Goal: Information Seeking & Learning: Learn about a topic

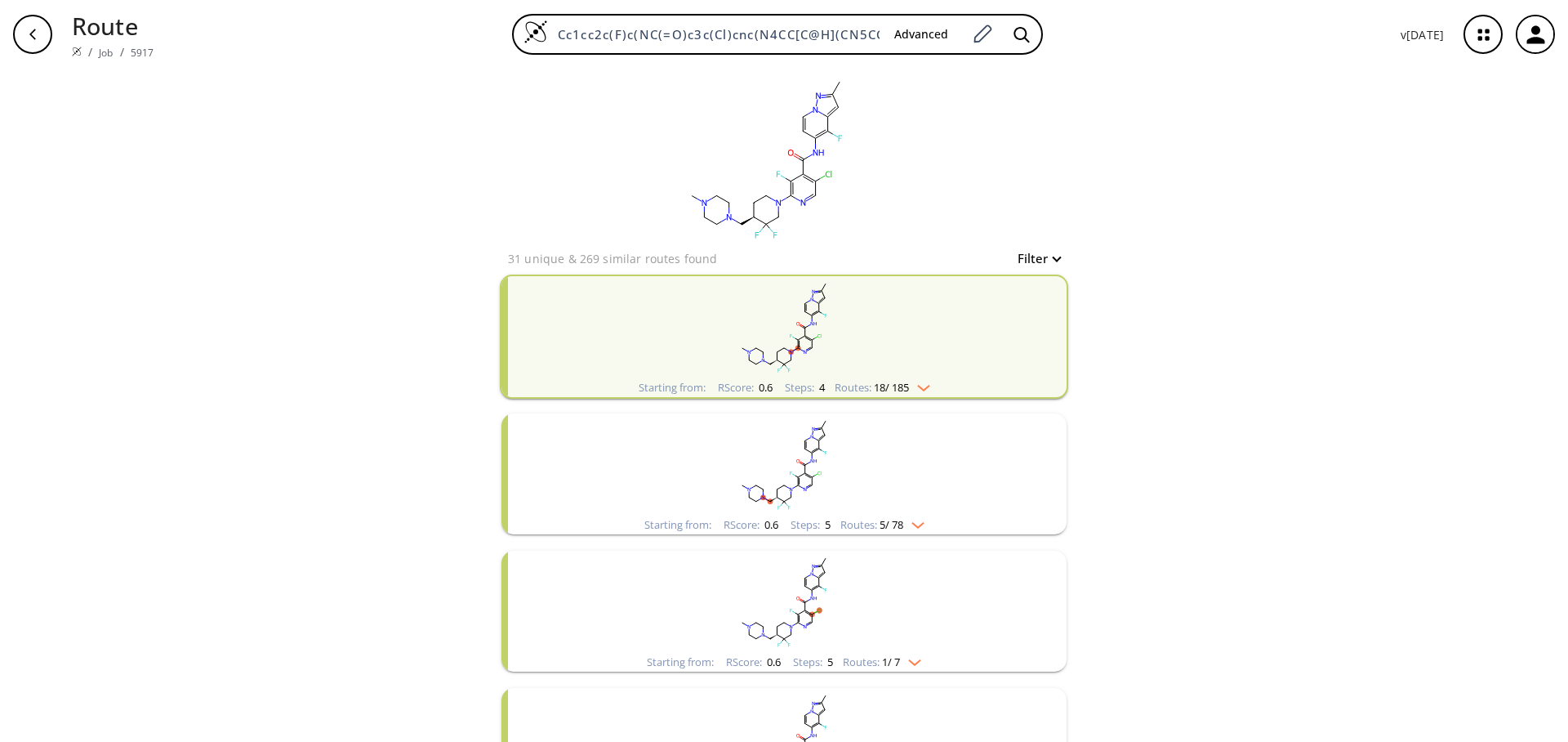
click at [1339, 242] on div "clear 31 unique & 269 similar routes found Filter Starting from: RScore : 0.6 S…" at bounding box center [784, 714] width 1568 height 1292
click at [908, 365] on rect "clusters" at bounding box center [784, 327] width 425 height 102
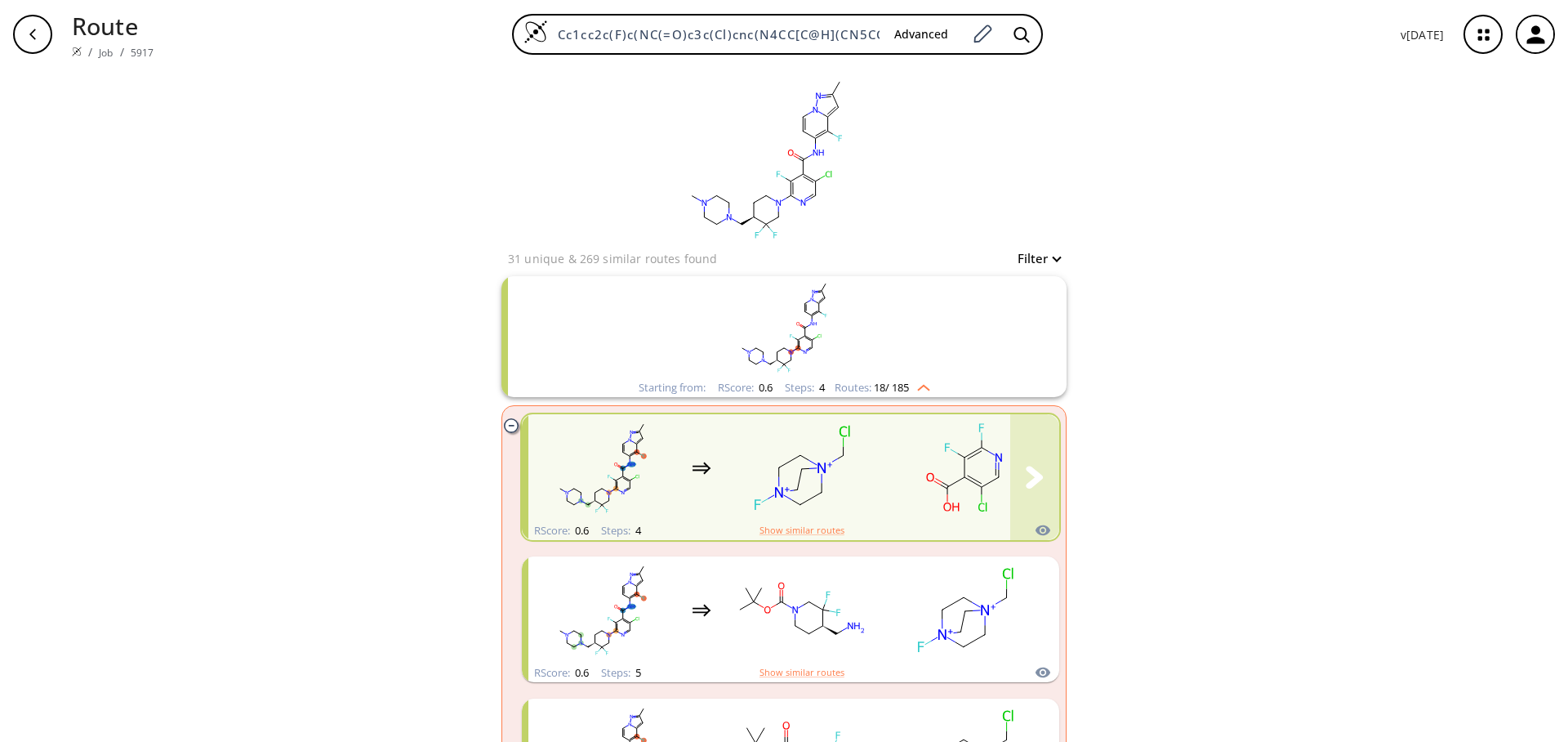
click at [891, 457] on rect "clusters" at bounding box center [965, 468] width 147 height 102
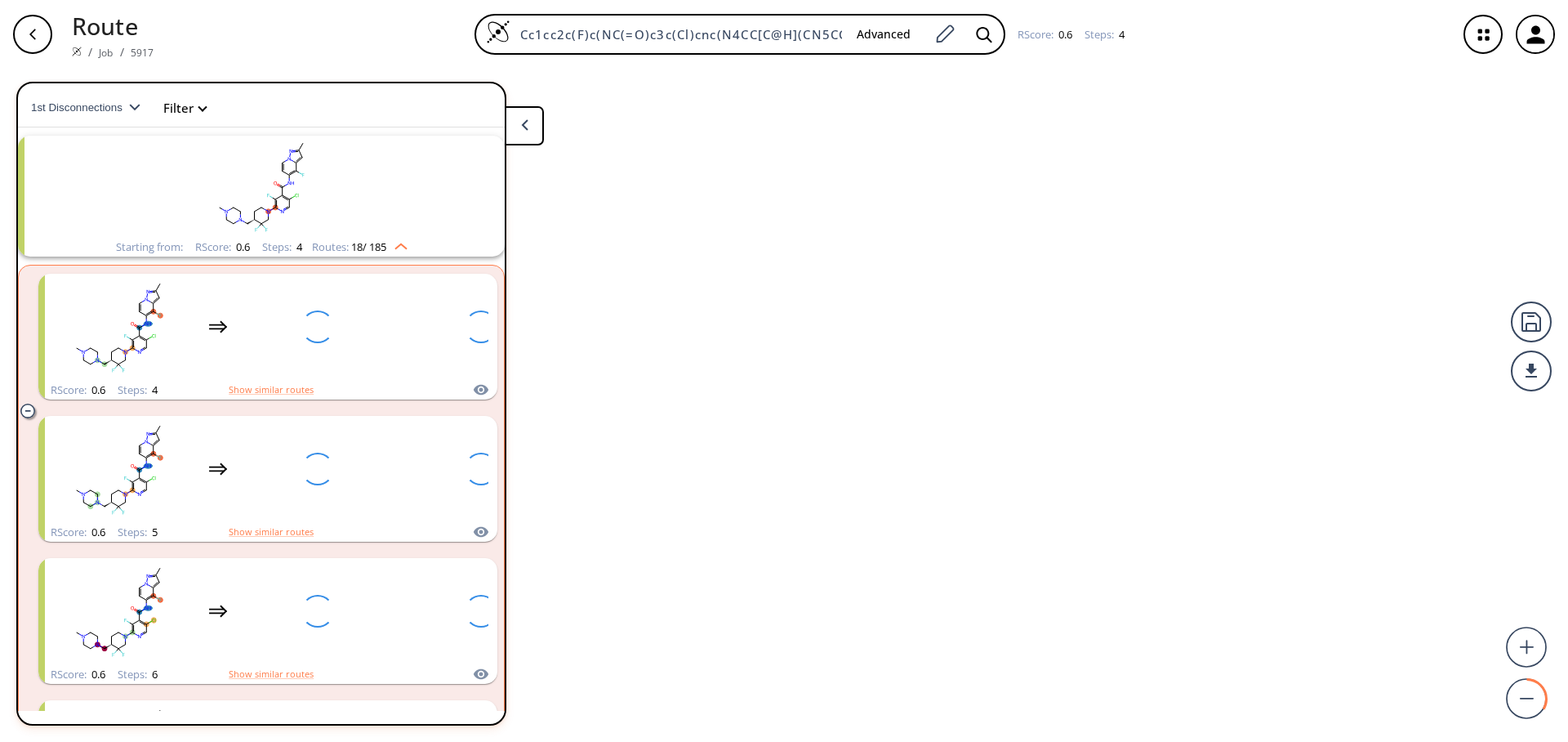
scroll to position [36, 0]
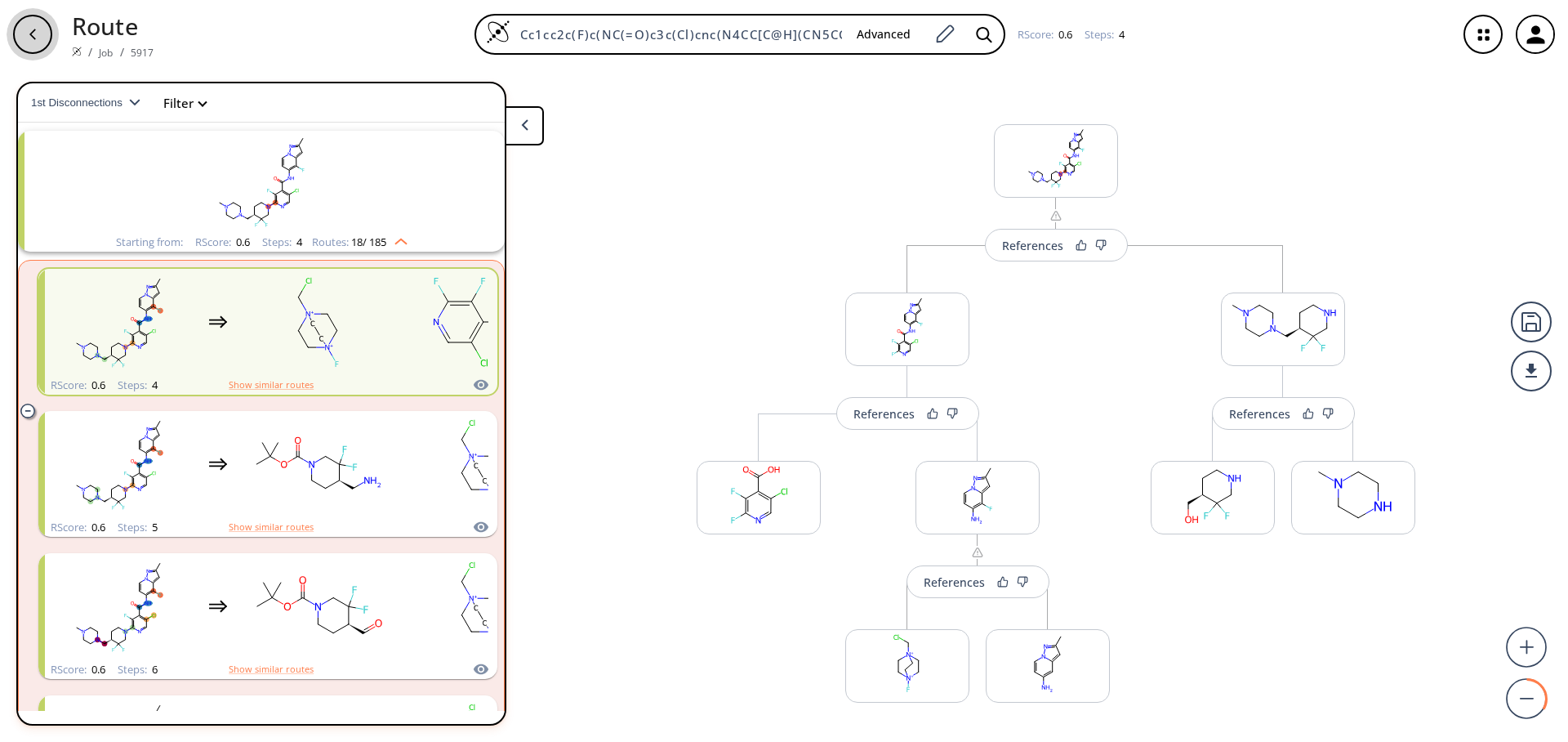
click at [34, 32] on icon "button" at bounding box center [33, 34] width 13 height 13
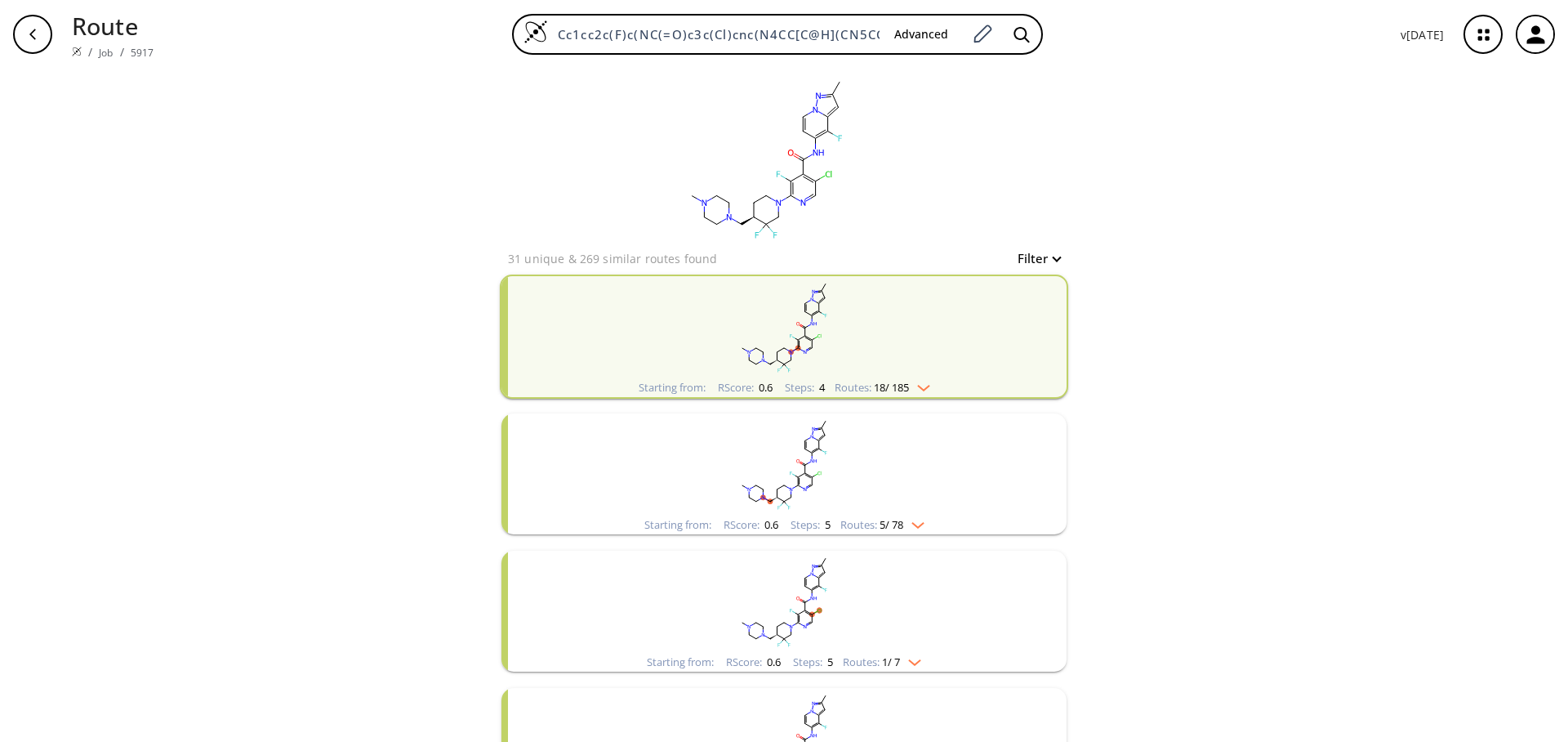
click at [1182, 232] on div "clear 31 unique & 269 similar routes found Filter Starting from: RScore : 0.6 S…" at bounding box center [784, 714] width 1568 height 1292
click at [991, 345] on div "Starting from: RScore : 0.6 Steps : 4 Routes: 18 / 185" at bounding box center [784, 337] width 569 height 124
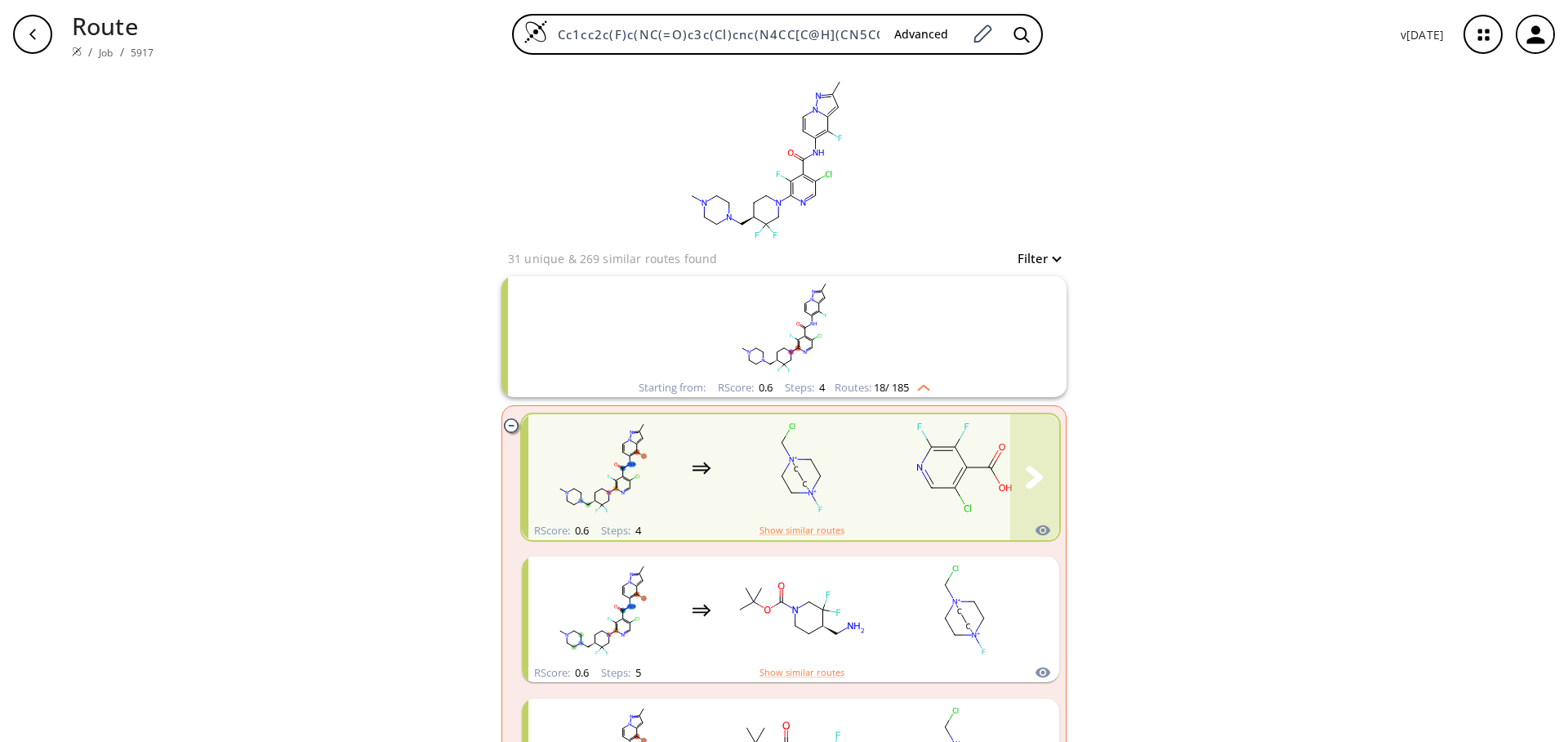
click at [914, 492] on rect "clusters" at bounding box center [965, 468] width 147 height 102
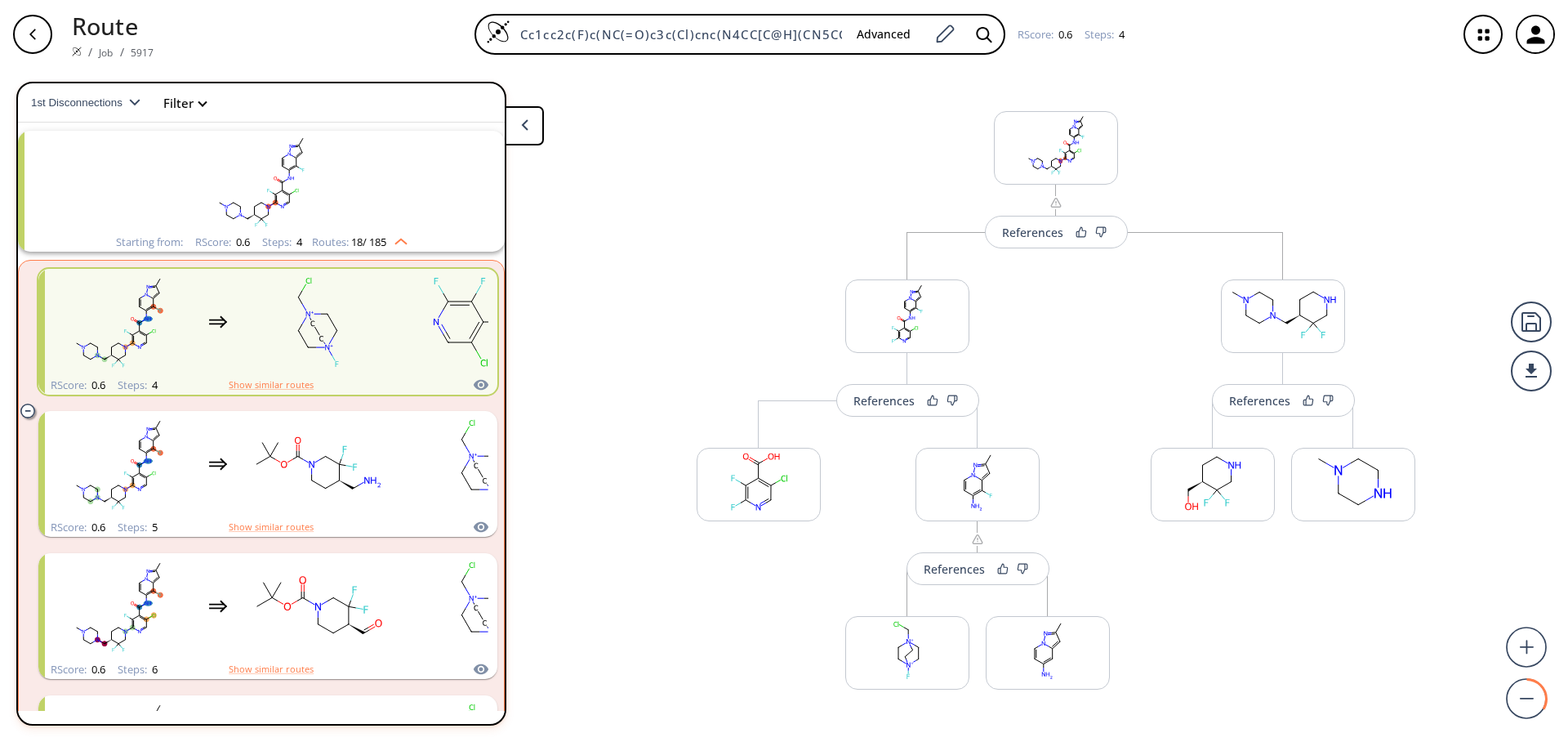
scroll to position [29, 0]
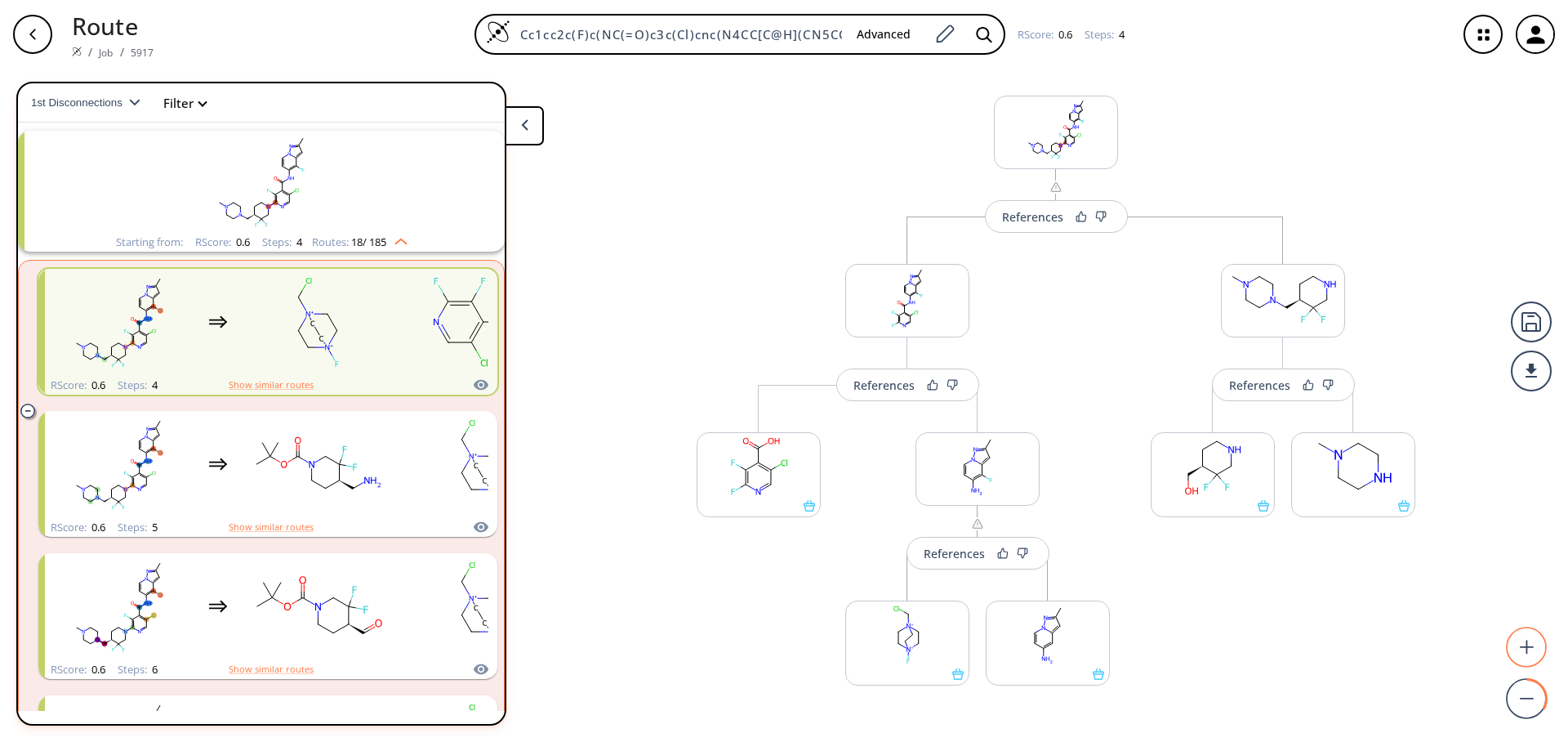
click at [1535, 646] on circle at bounding box center [1527, 647] width 39 height 39
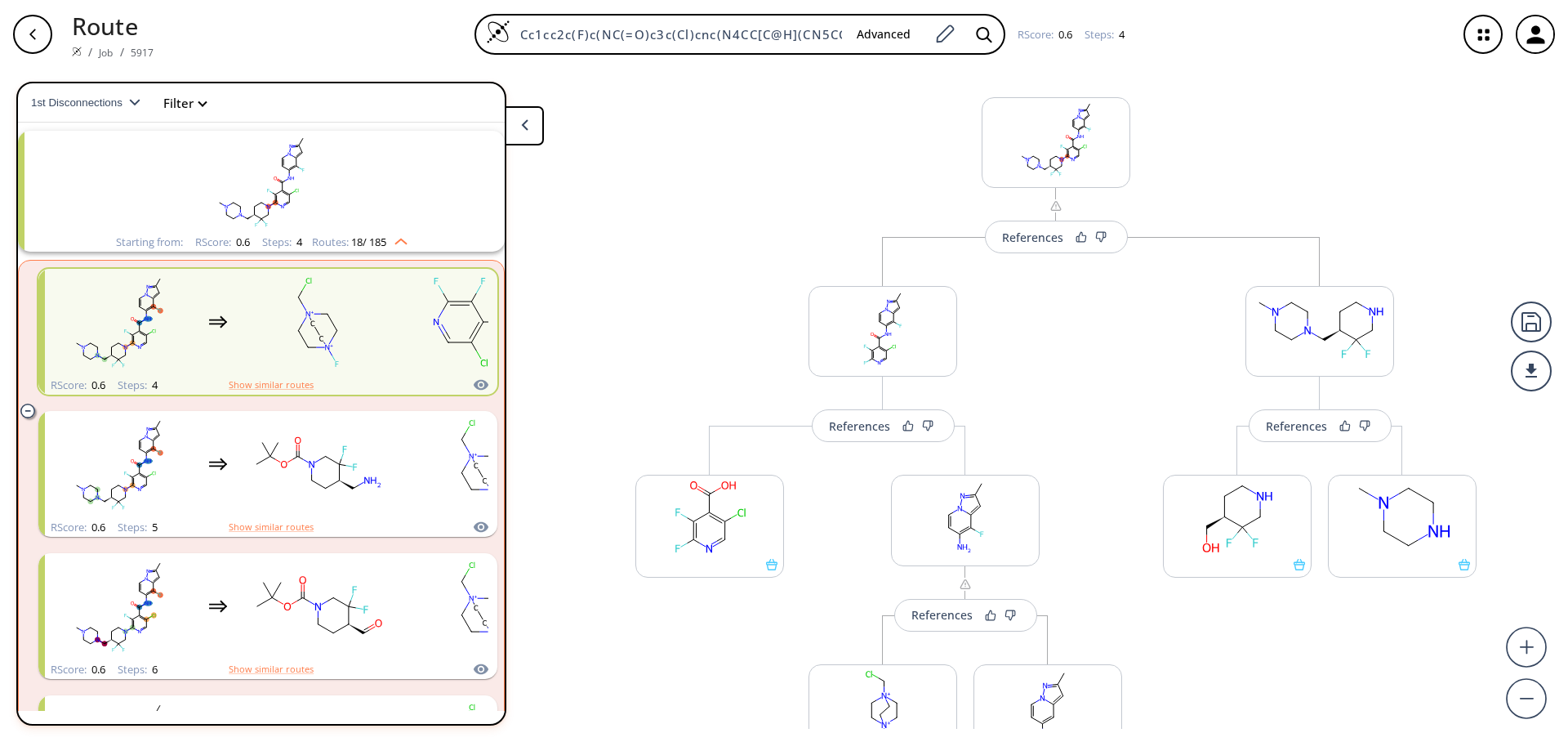
scroll to position [0, 0]
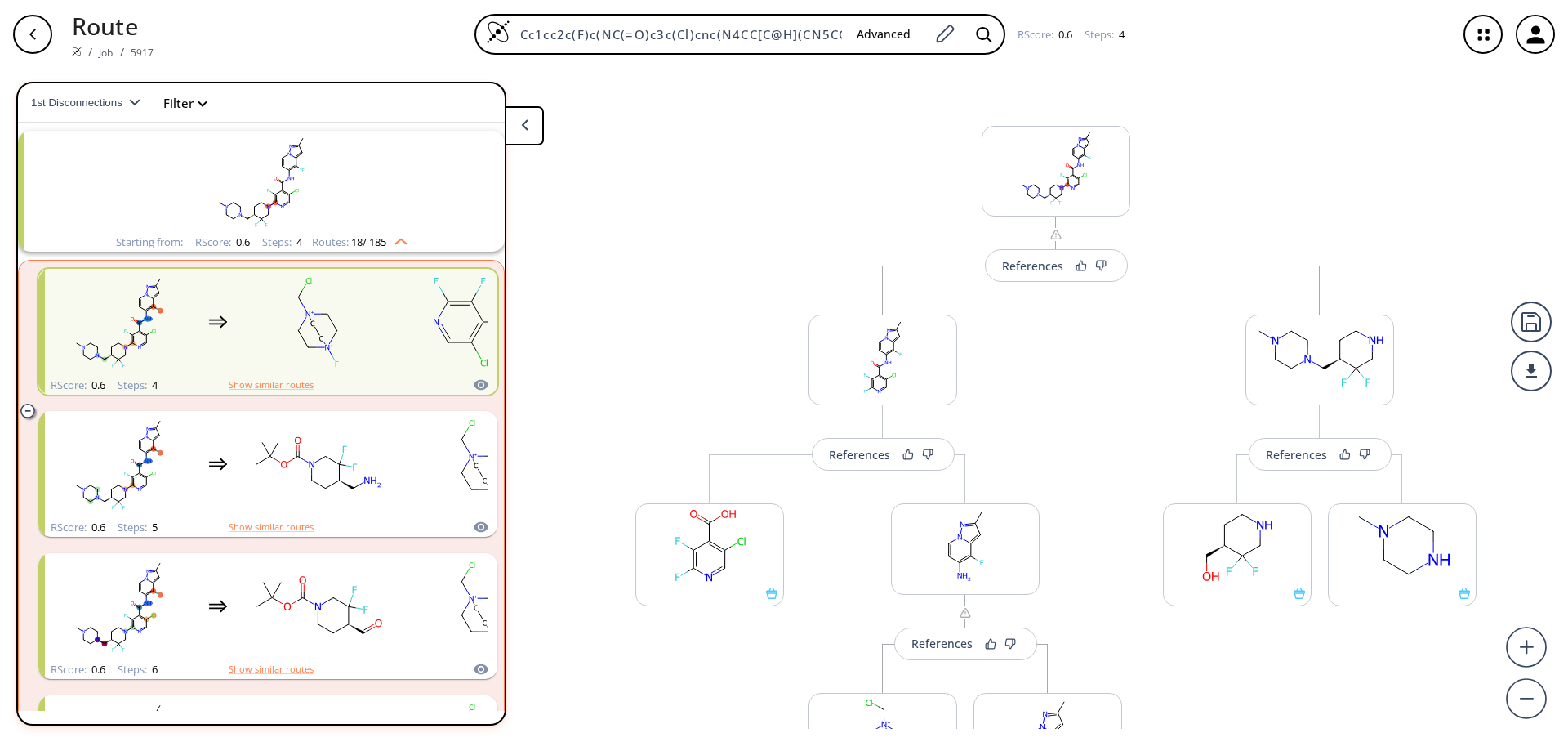
drag, startPoint x: 1067, startPoint y: 353, endPoint x: 1095, endPoint y: 430, distance: 81.9
click at [1095, 430] on div "References More routes from here References More routes from here More routes f…" at bounding box center [784, 399] width 1568 height 660
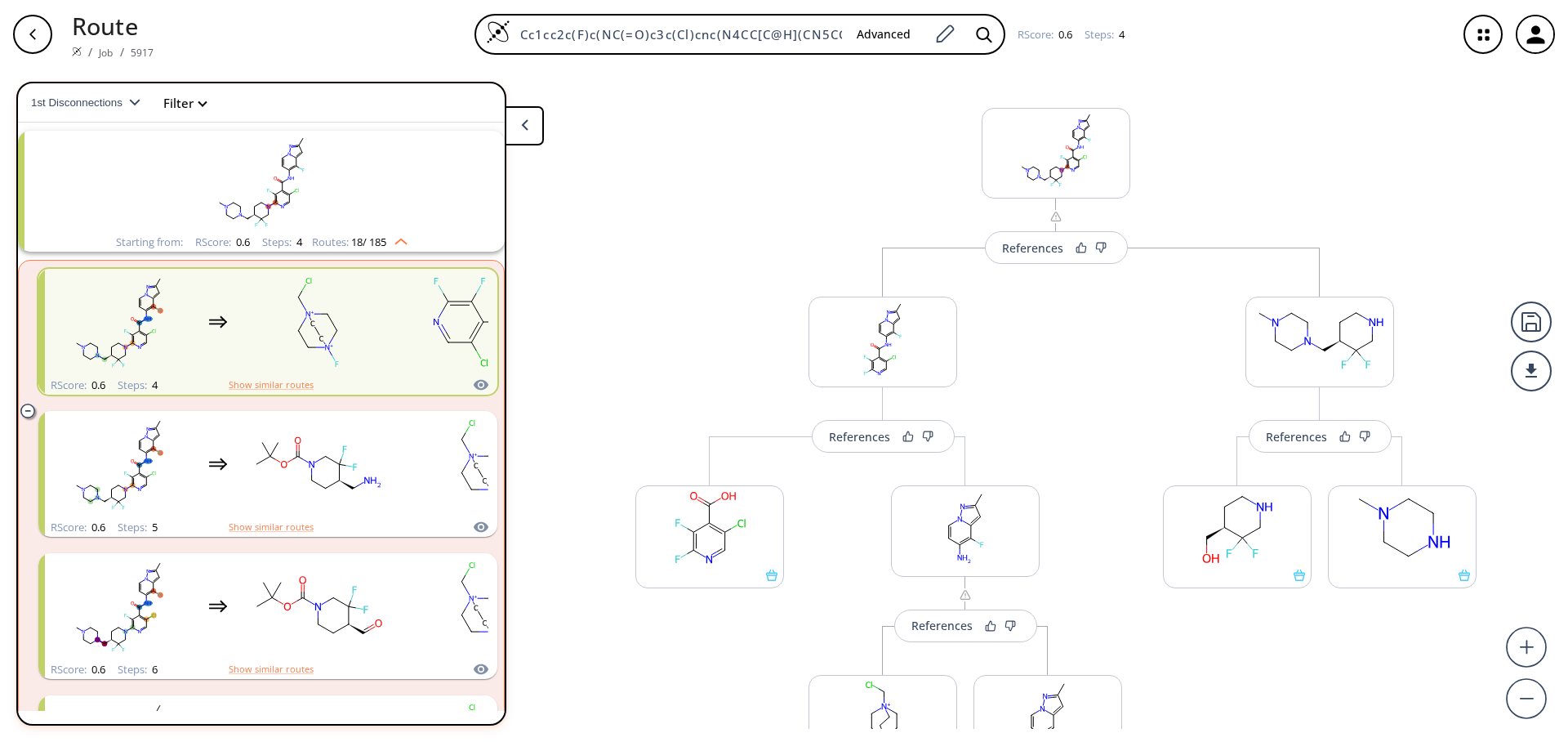
scroll to position [19, 0]
click at [48, 31] on div "button" at bounding box center [33, 33] width 39 height 39
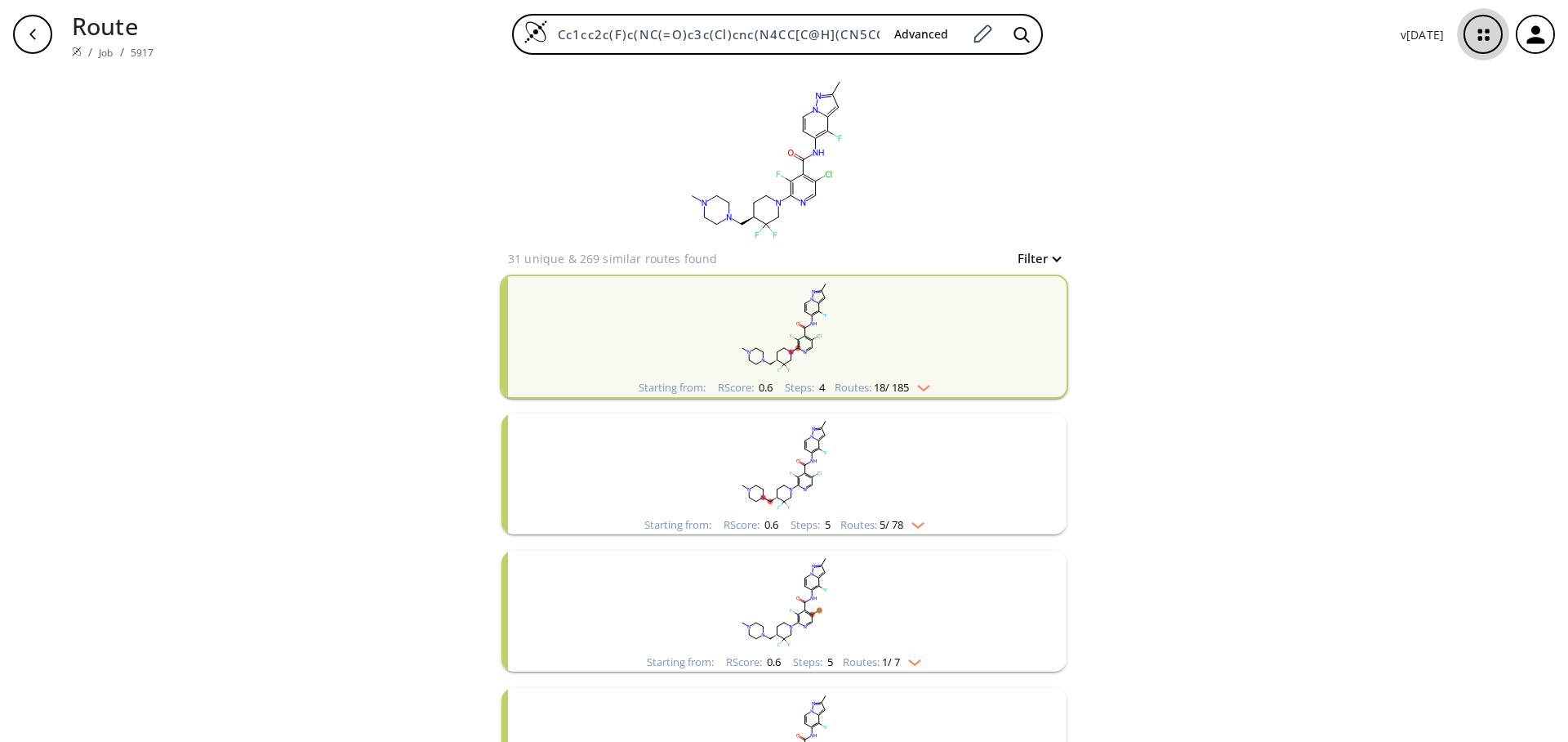
click at [1472, 39] on icon "button" at bounding box center [1483, 34] width 43 height 43
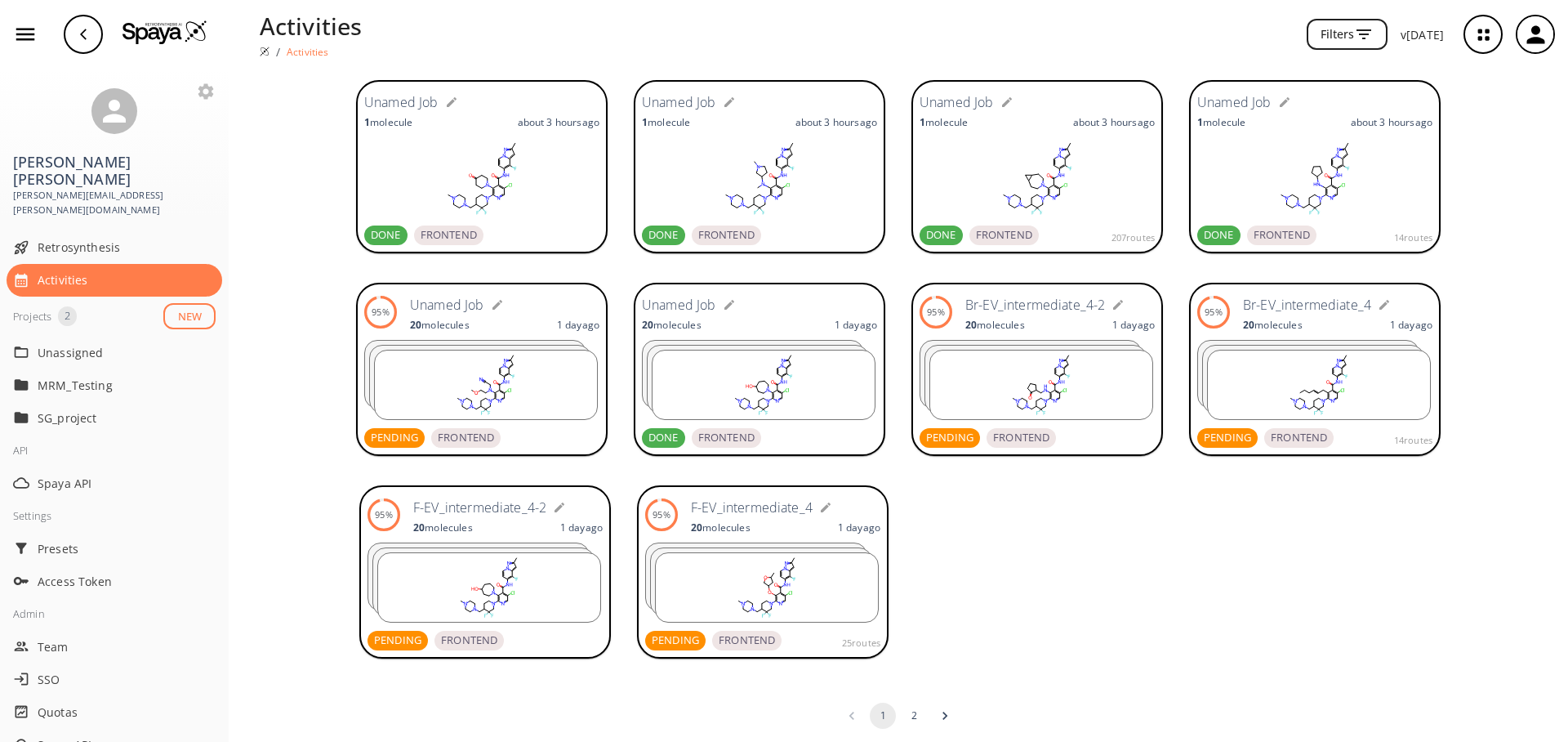
scroll to position [274, 0]
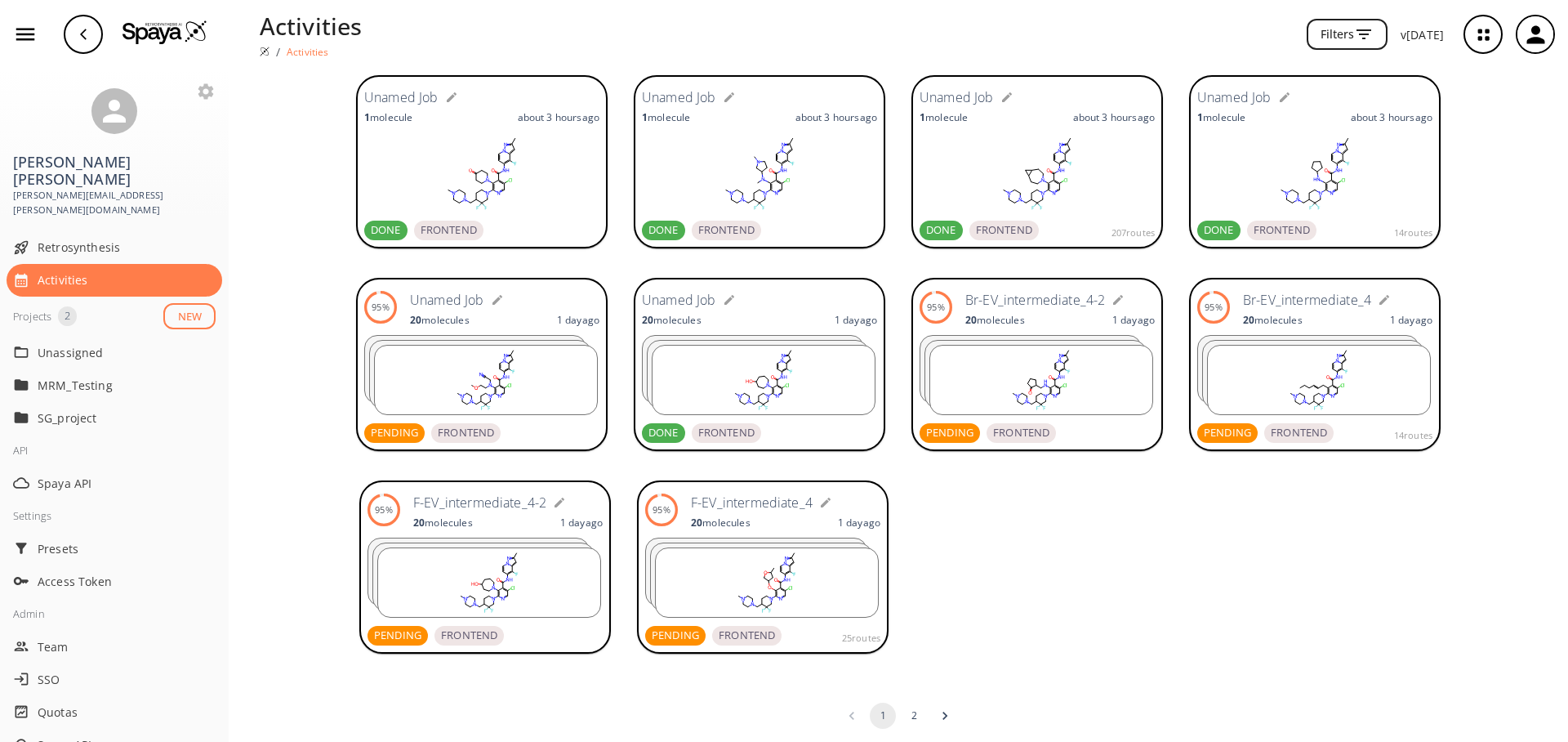
click at [535, 361] on rect at bounding box center [486, 380] width 222 height 69
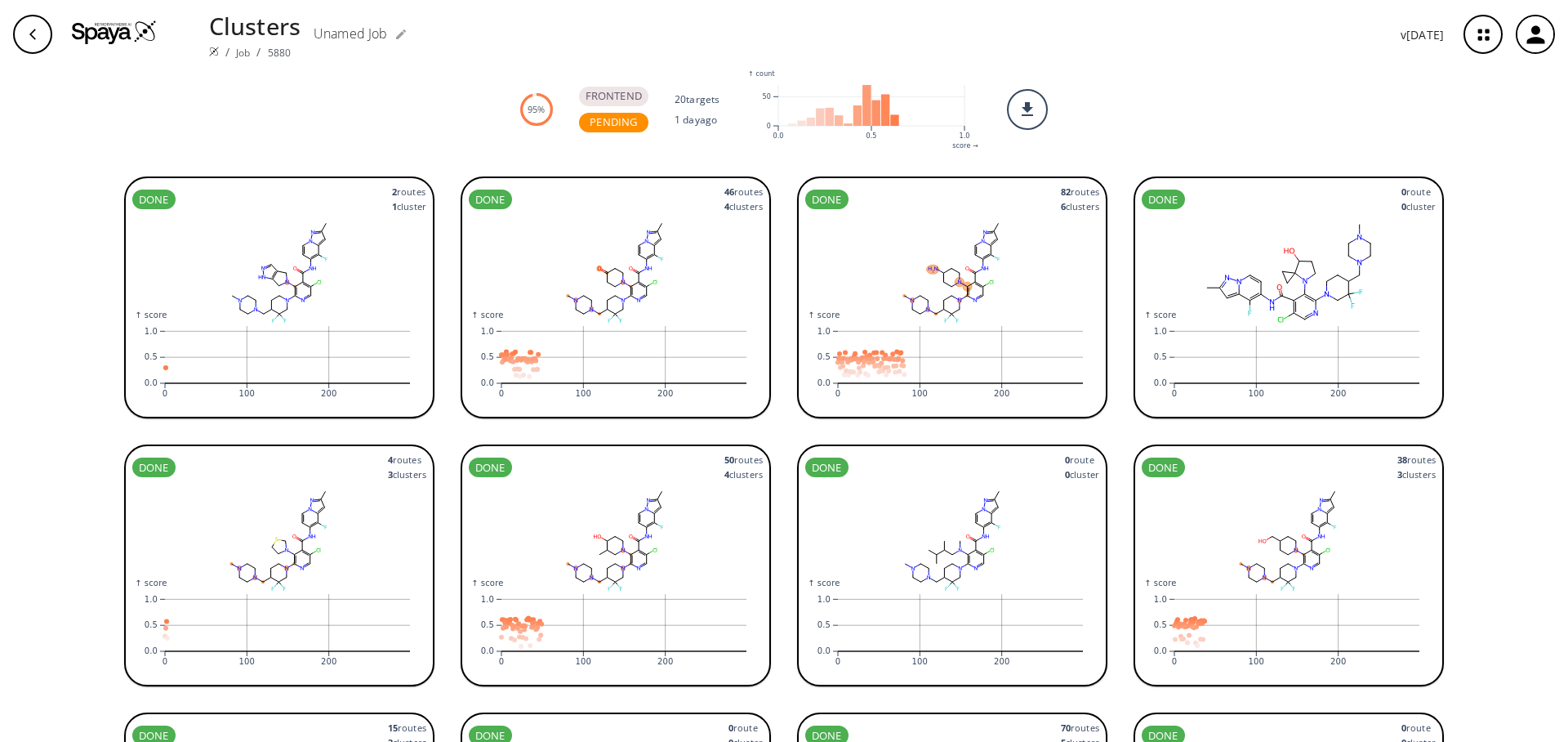
click at [128, 41] on img at bounding box center [114, 33] width 85 height 25
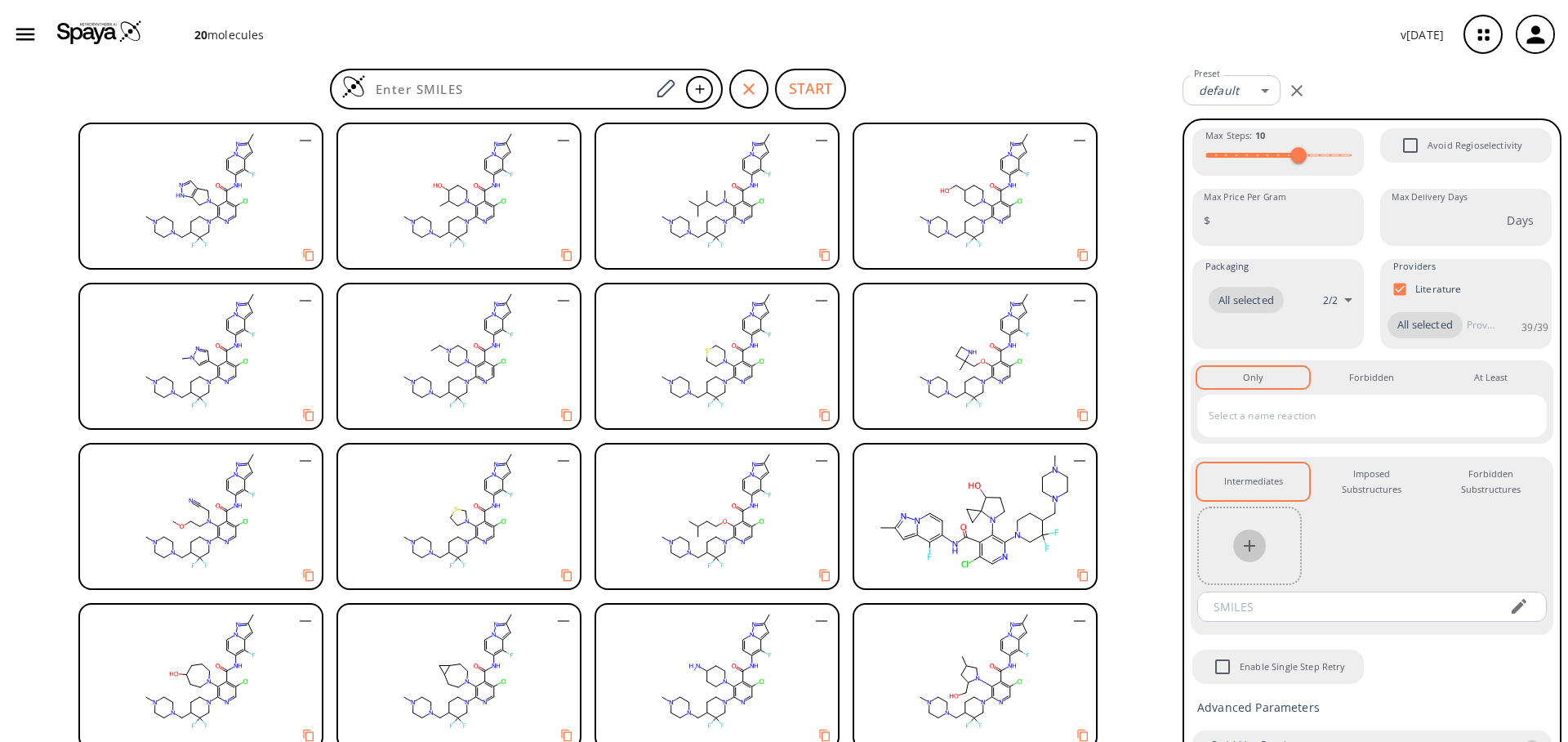
click at [1255, 556] on icon "button" at bounding box center [1250, 545] width 20 height 20
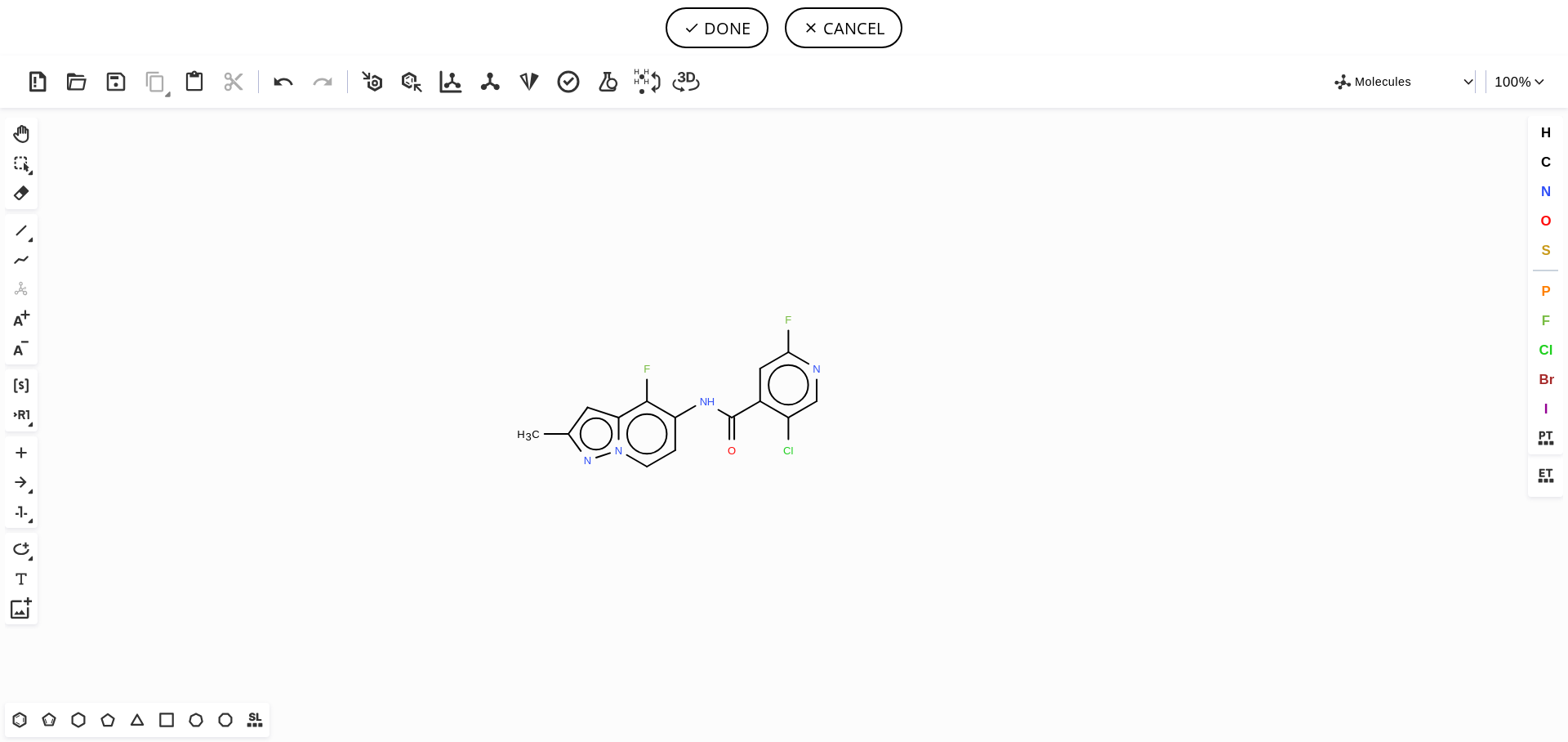
click at [676, 393] on icon "Created with Raphaël 2.3.0 C H 3 F N H O F N Cl N N" at bounding box center [784, 405] width 1480 height 595
click at [696, 29] on icon at bounding box center [691, 28] width 16 height 16
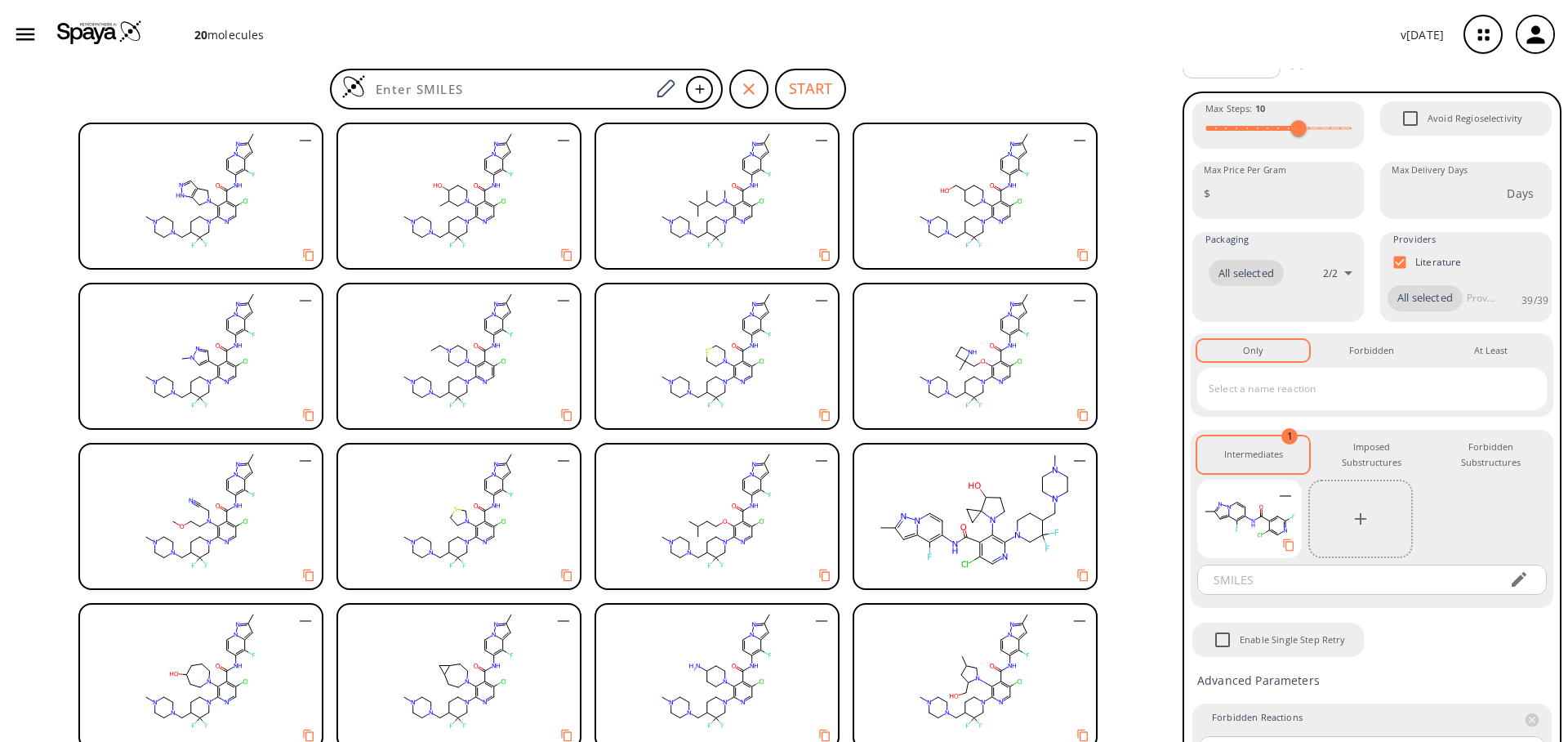
scroll to position [25, 0]
click at [1482, 43] on icon "button" at bounding box center [1483, 34] width 43 height 43
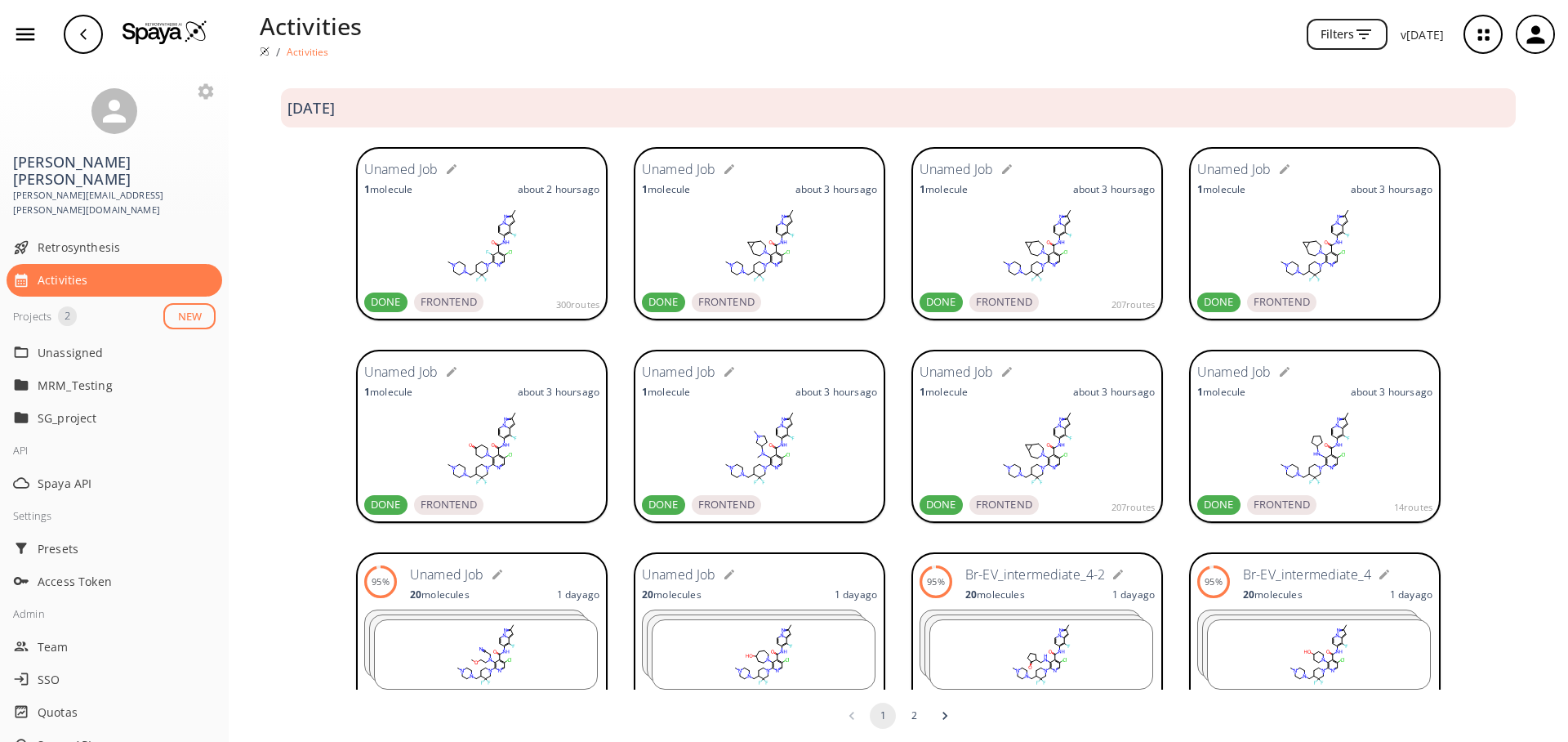
click at [489, 636] on rect at bounding box center [486, 654] width 222 height 69
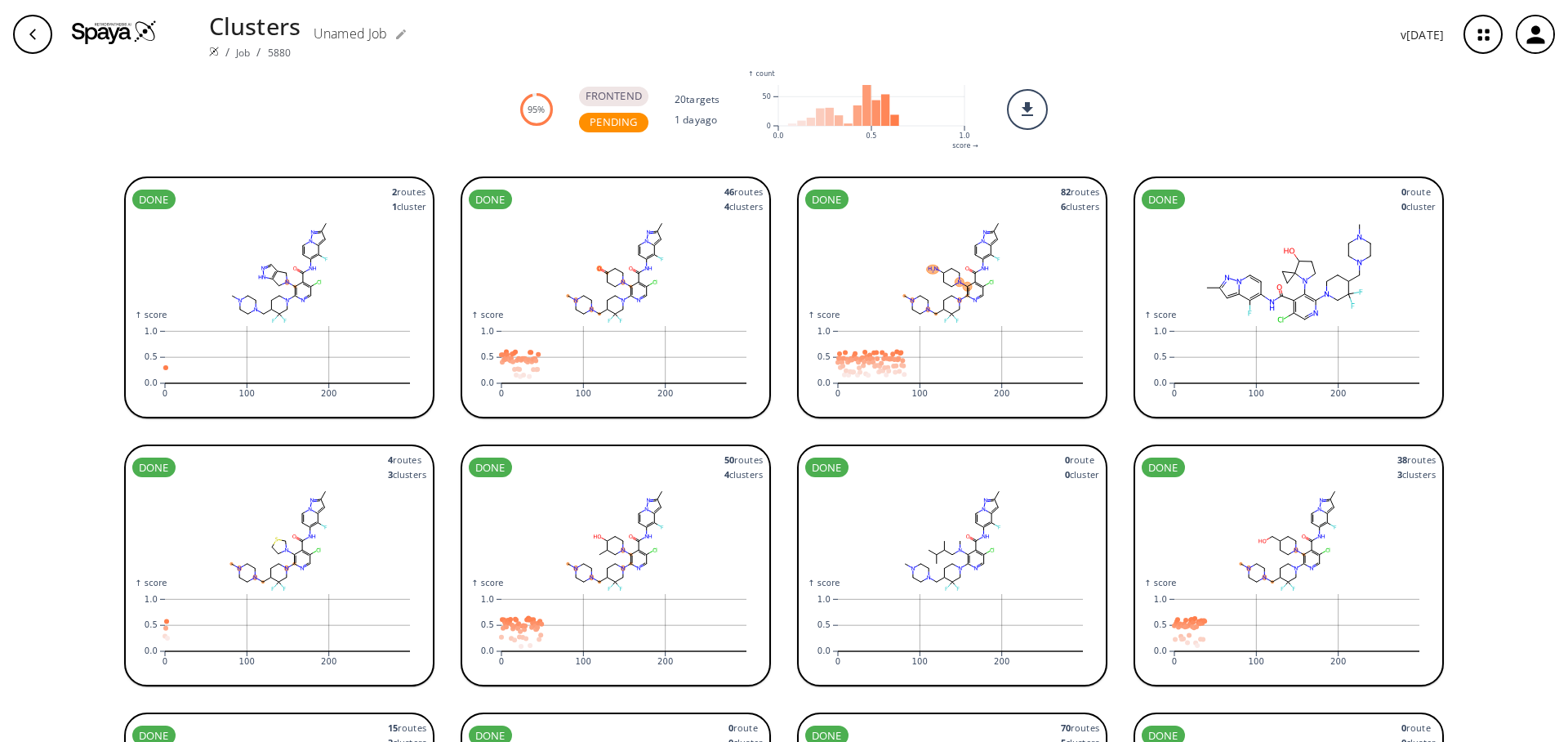
click at [1024, 282] on rect at bounding box center [952, 273] width 294 height 115
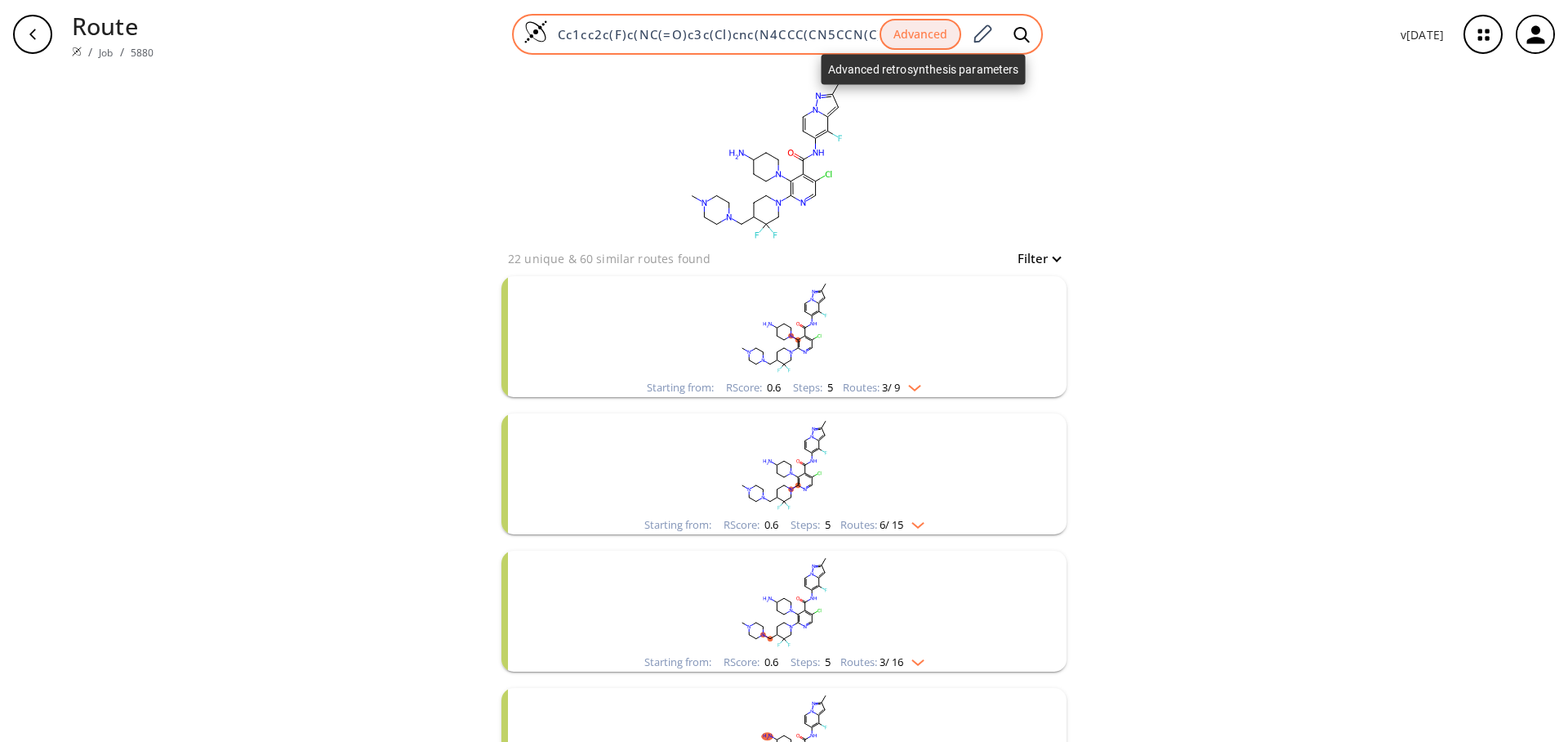
click at [938, 31] on button "Advanced" at bounding box center [920, 34] width 81 height 32
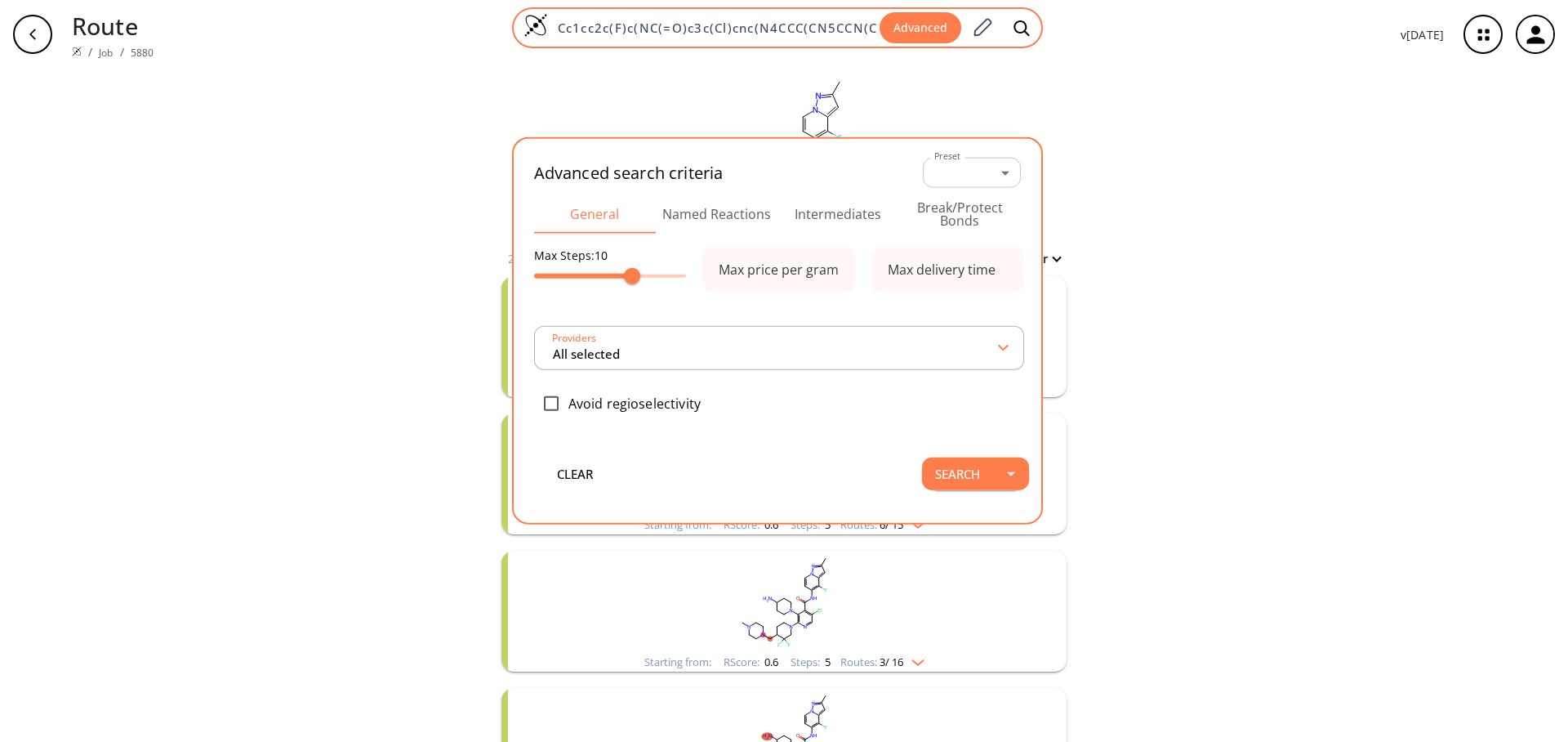
scroll to position [0, 255]
type input "All selected"
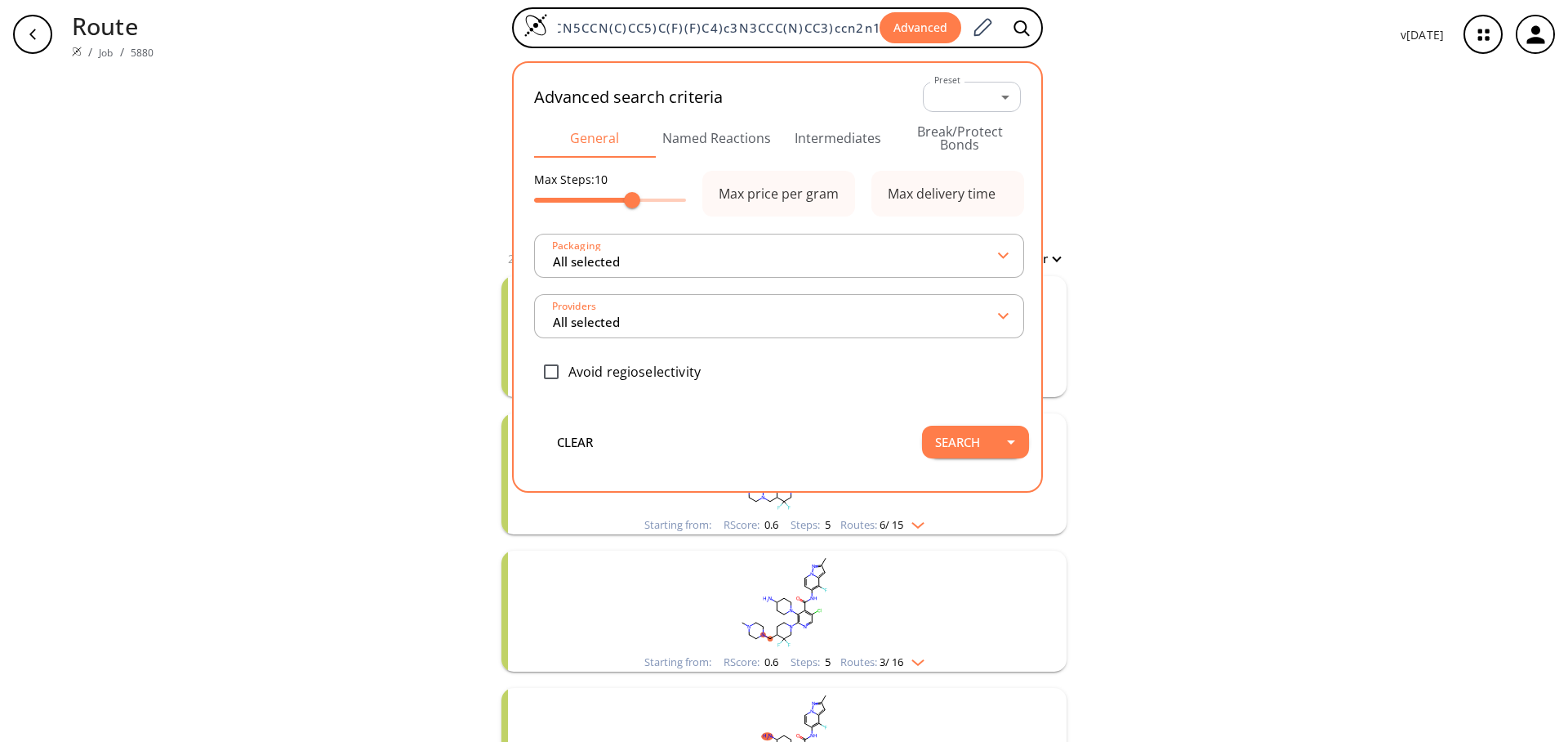
click at [857, 140] on button "Intermediates" at bounding box center [838, 138] width 121 height 39
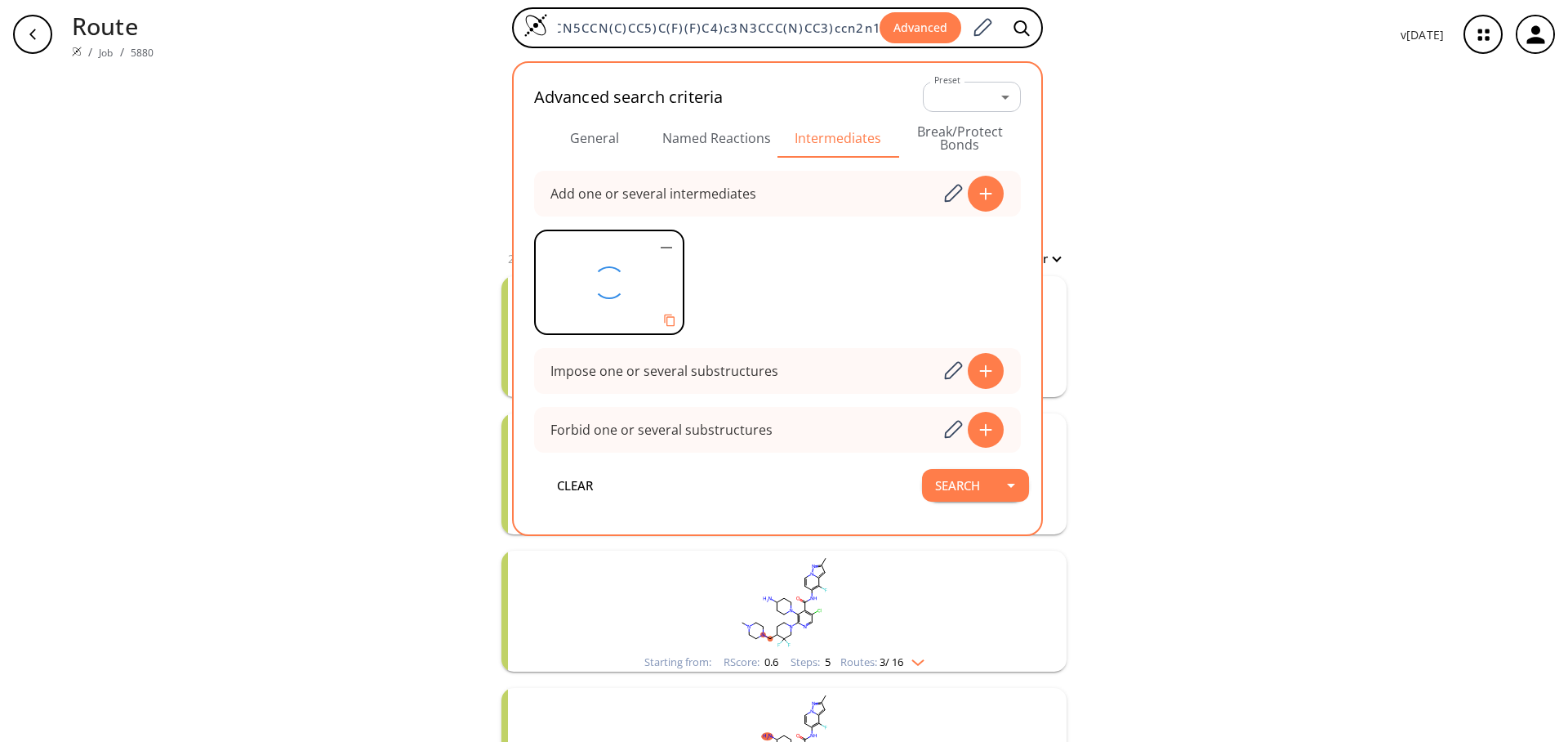
scroll to position [0, 0]
click at [1172, 359] on div "clear 22 unique & 60 similar routes found Filter Starting from: RScore : 0.6 St…" at bounding box center [784, 579] width 1568 height 1022
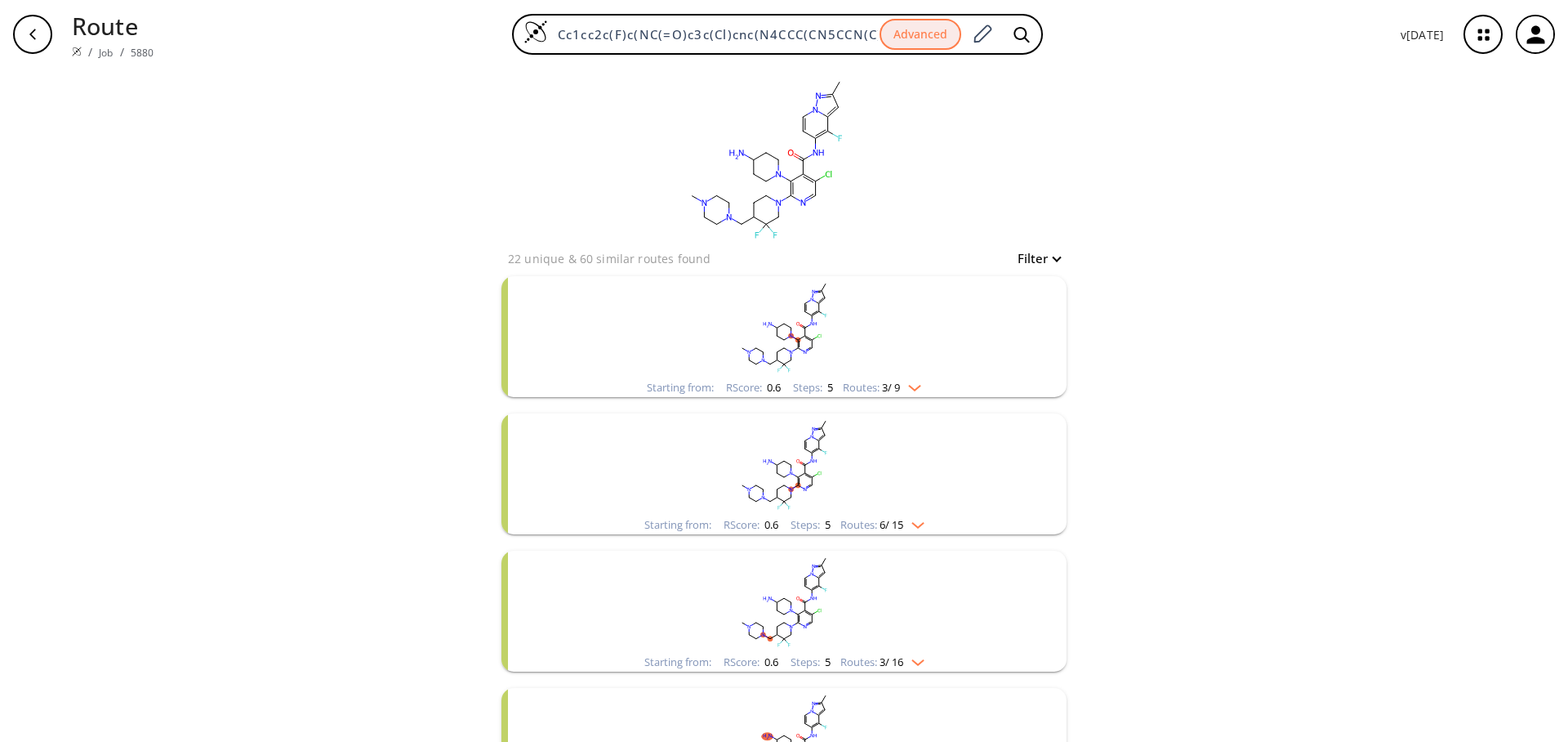
click at [938, 372] on rect "clusters" at bounding box center [784, 327] width 425 height 102
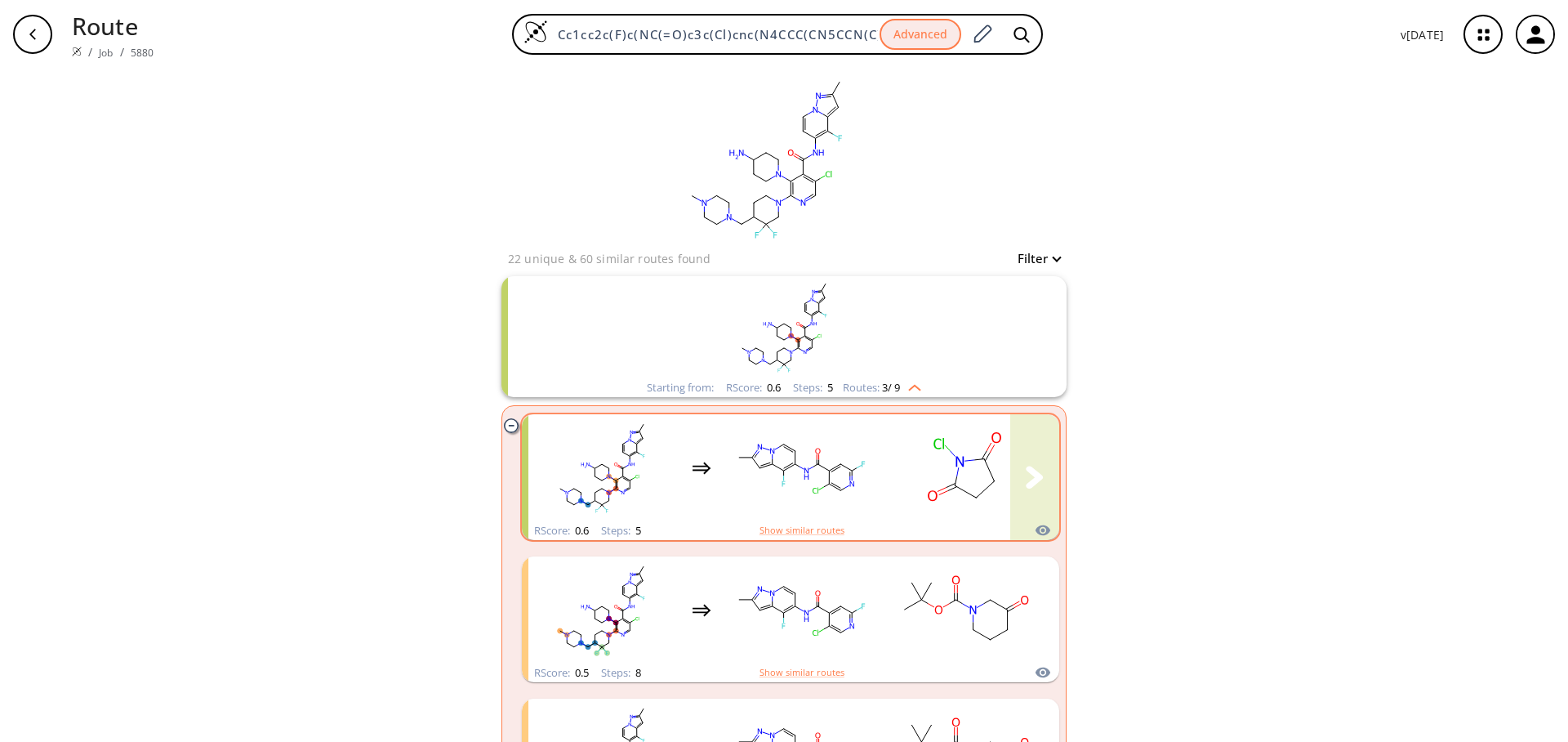
click at [793, 498] on rect "clusters" at bounding box center [801, 468] width 147 height 102
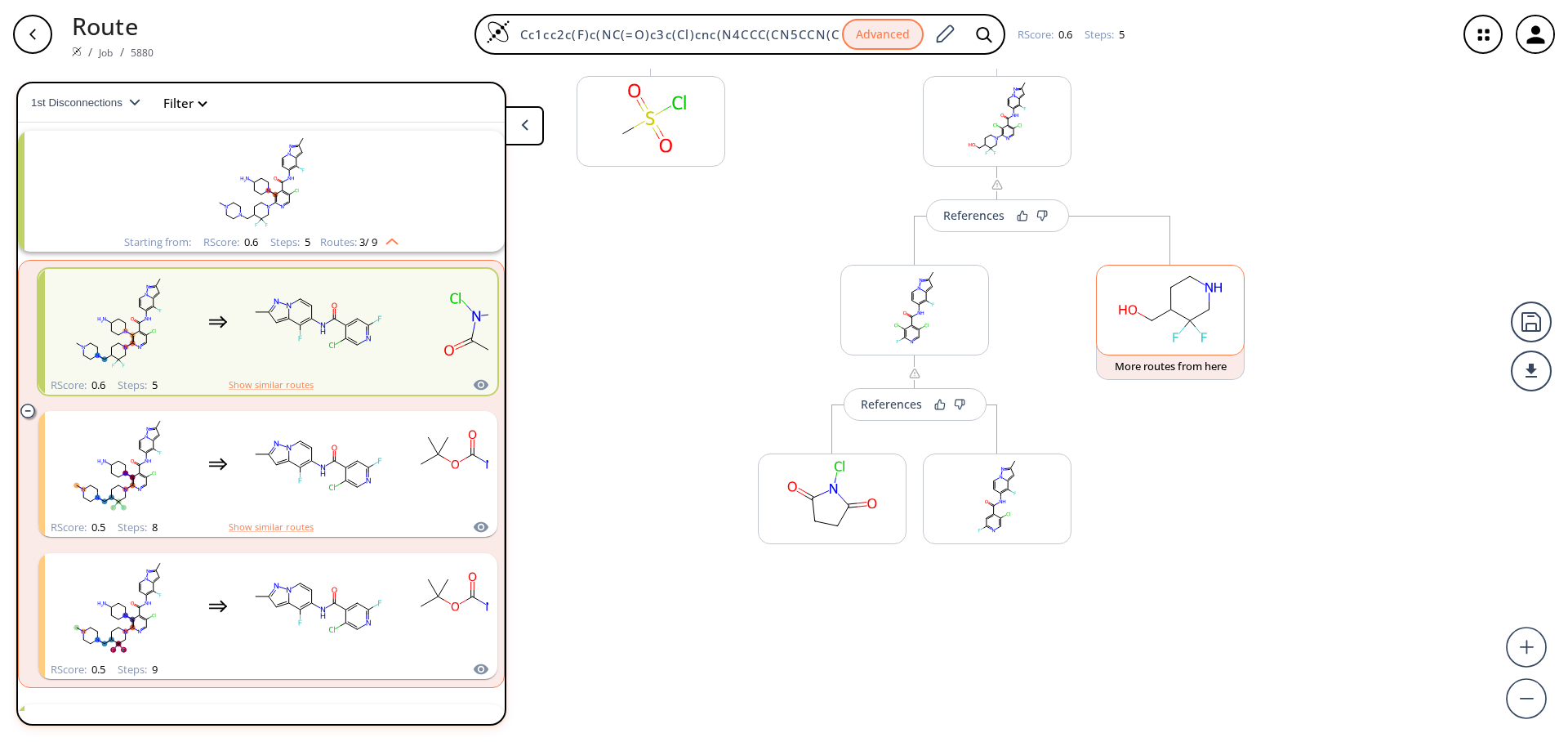
scroll to position [628, 0]
